Goal: Navigation & Orientation: Find specific page/section

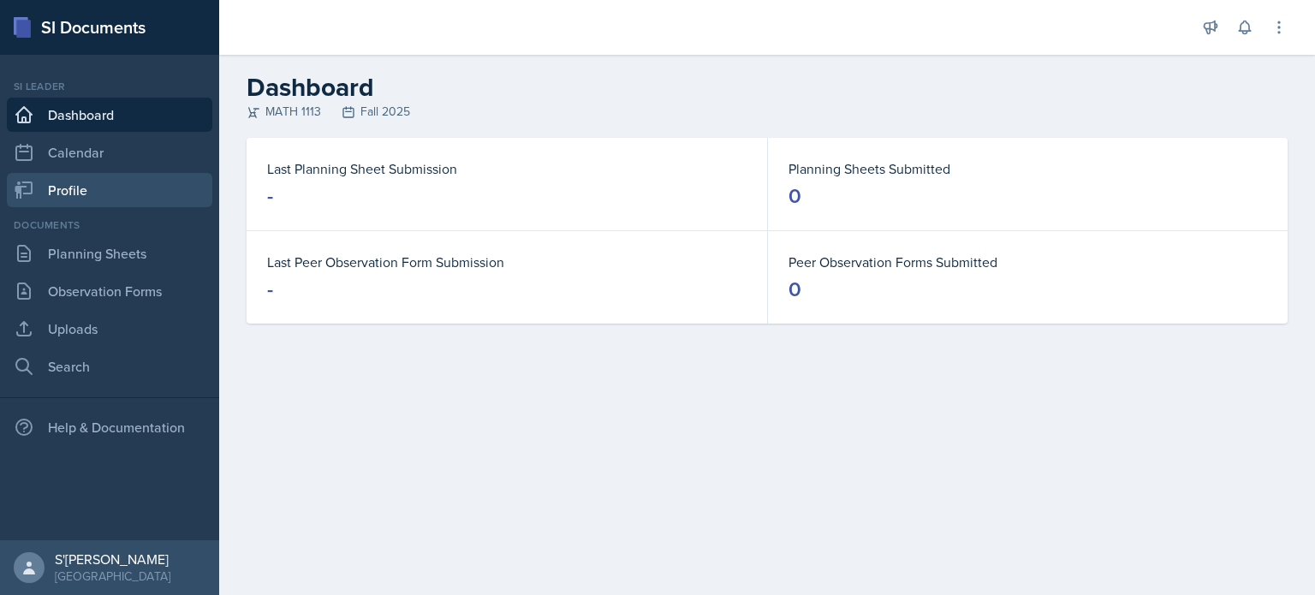
click at [82, 198] on link "Profile" at bounding box center [109, 190] width 205 height 34
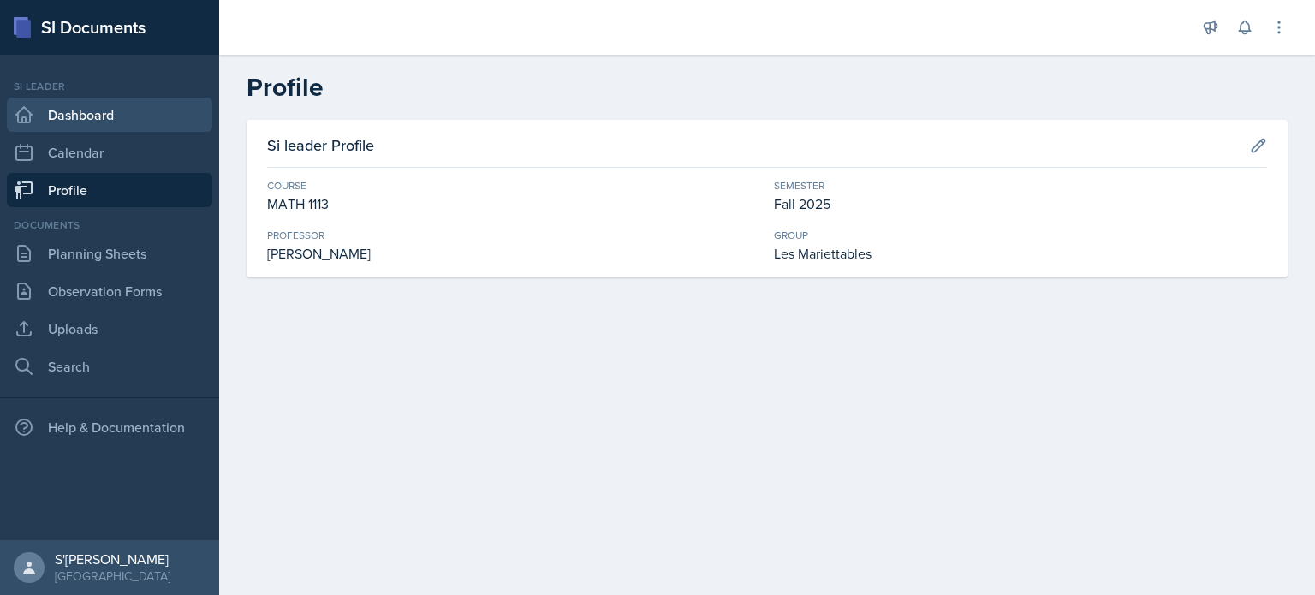
click at [143, 106] on link "Dashboard" at bounding box center [109, 115] width 205 height 34
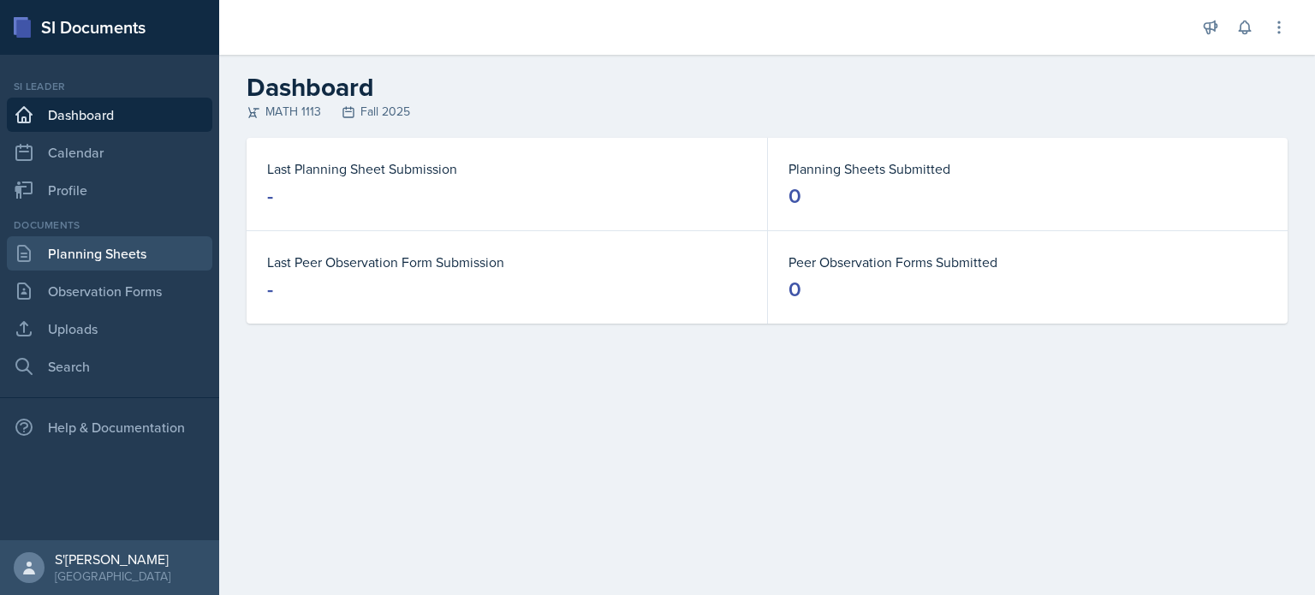
click at [146, 254] on link "Planning Sheets" at bounding box center [109, 253] width 205 height 34
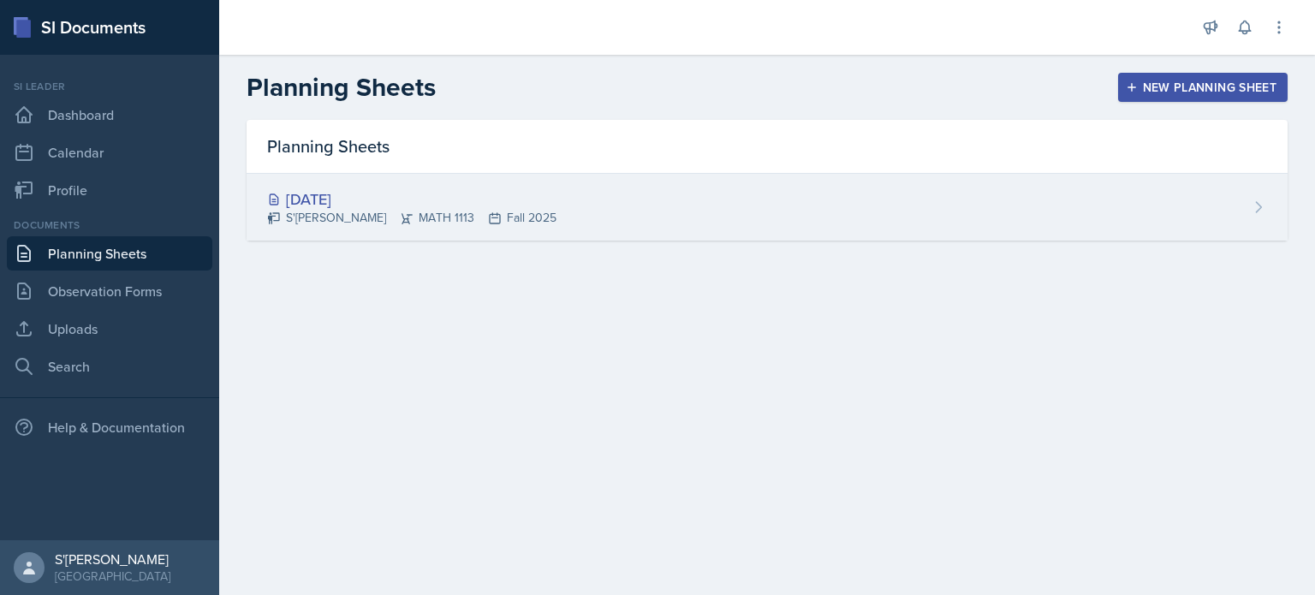
click at [452, 201] on div "[DATE]" at bounding box center [411, 198] width 289 height 23
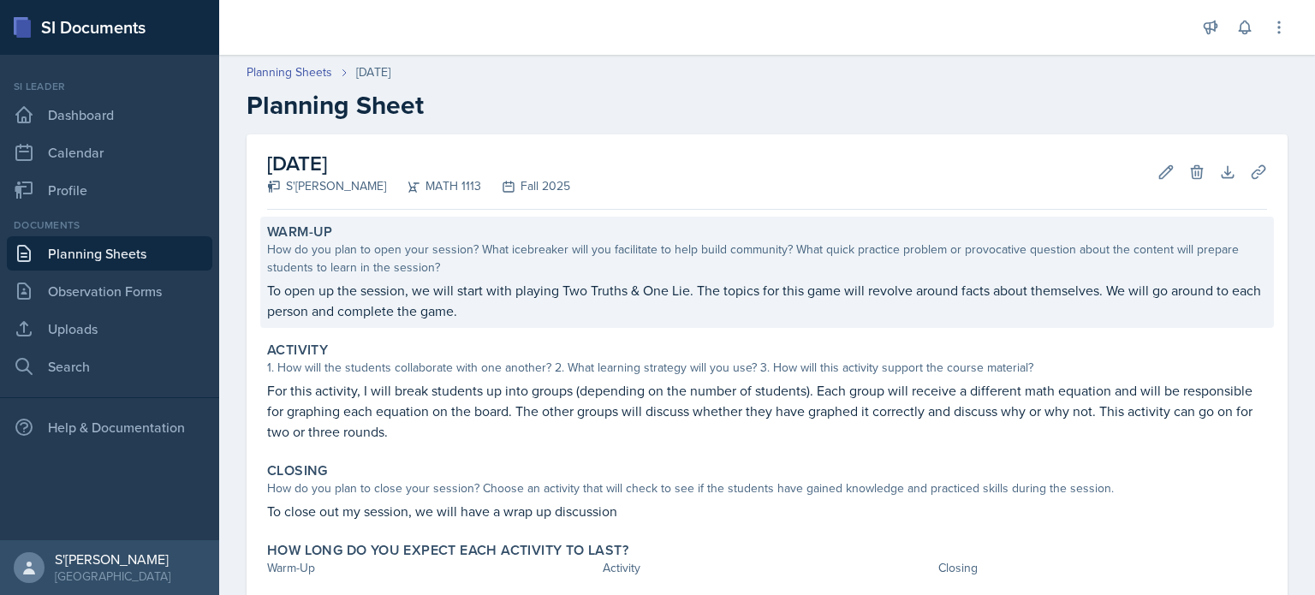
click at [751, 303] on p "To open up the session, we will start with playing Two Truths & One Lie. The to…" at bounding box center [767, 300] width 1000 height 41
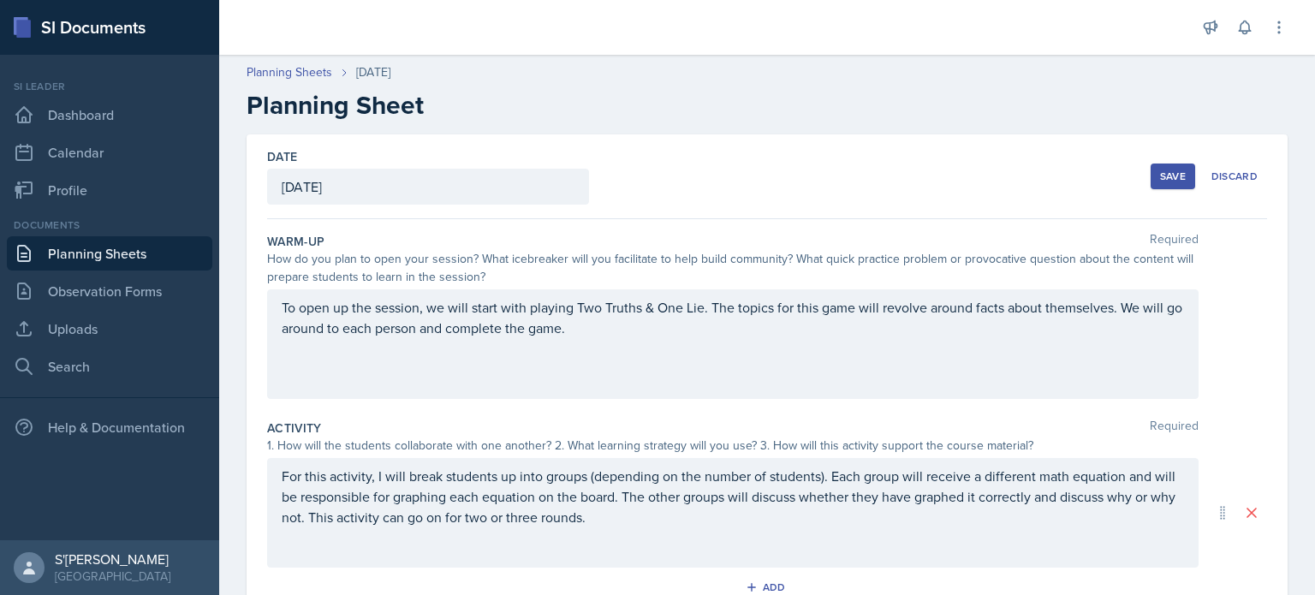
click at [402, 188] on div "[DATE]" at bounding box center [428, 187] width 322 height 36
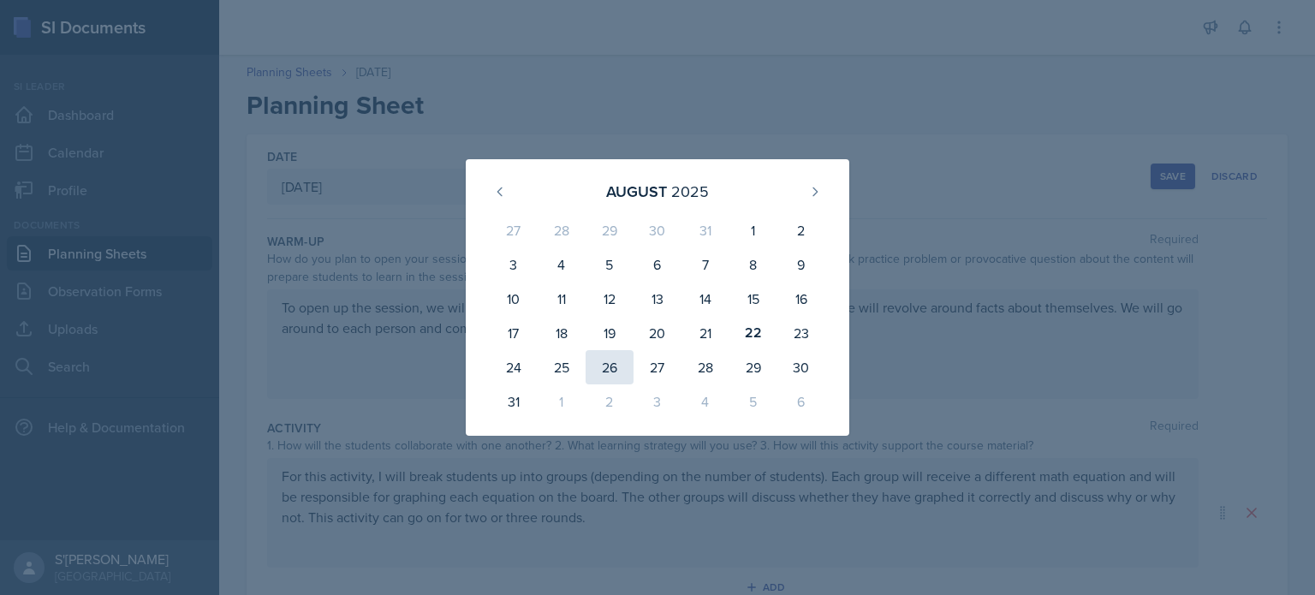
click at [616, 373] on div "26" at bounding box center [610, 367] width 48 height 34
type input "[DATE]"
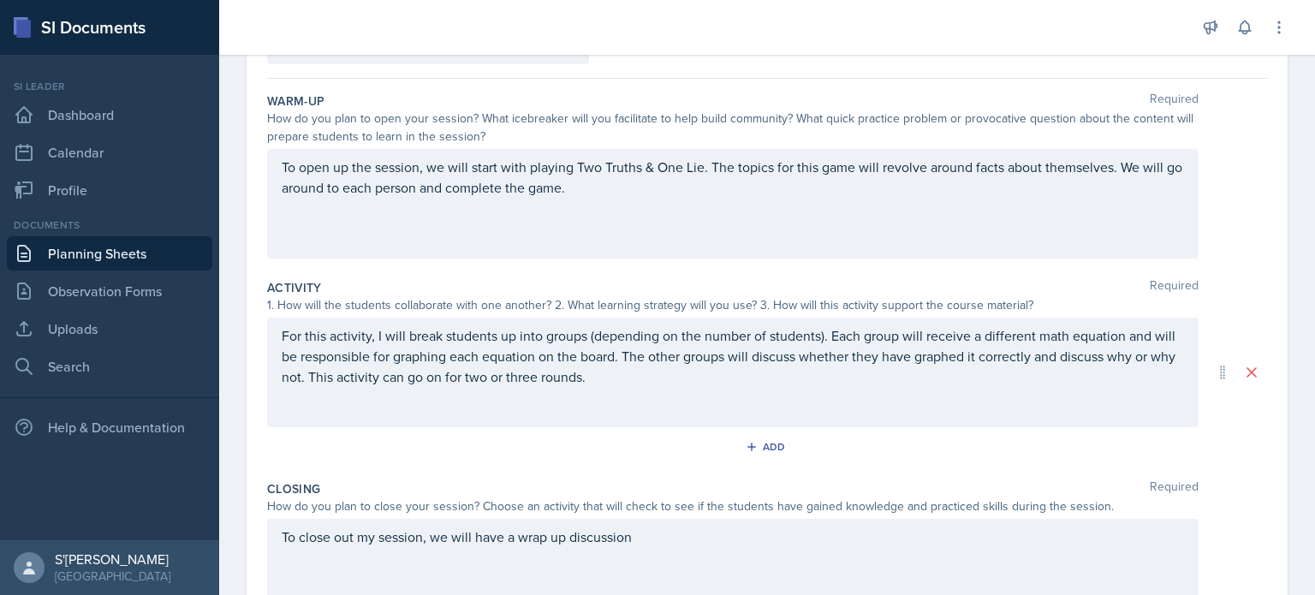
scroll to position [171, 0]
